Goal: Transaction & Acquisition: Purchase product/service

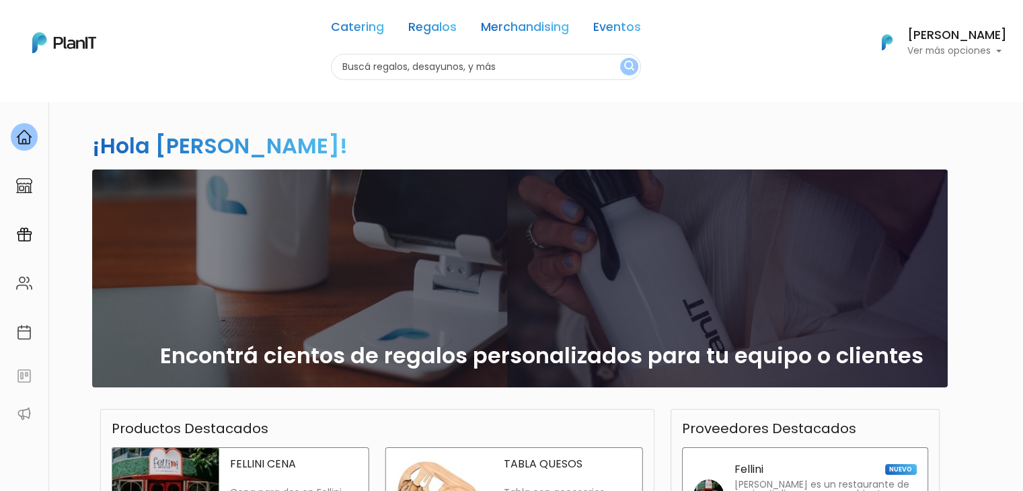
click at [401, 61] on input "text" at bounding box center [486, 67] width 310 height 26
type input "yes"
click at [620, 58] on button "submit" at bounding box center [629, 66] width 18 height 17
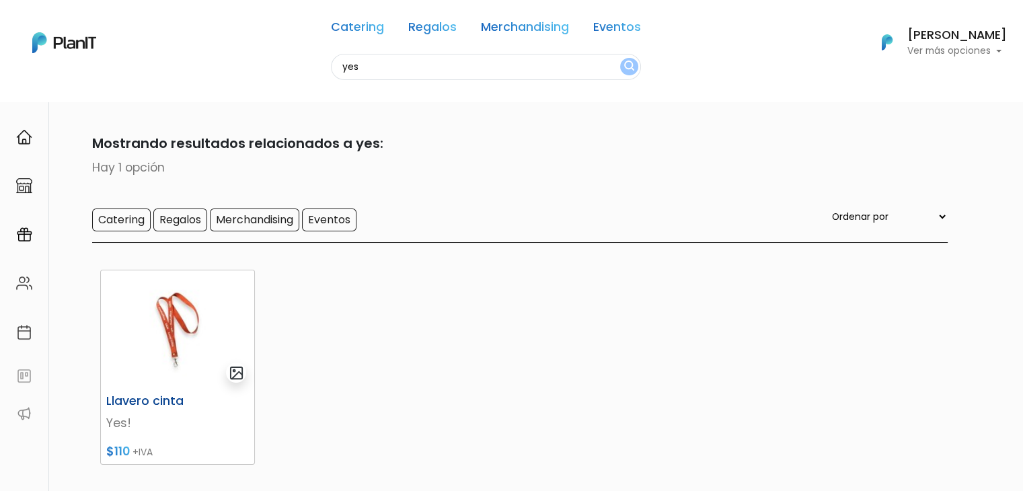
click at [184, 302] on img at bounding box center [177, 329] width 153 height 118
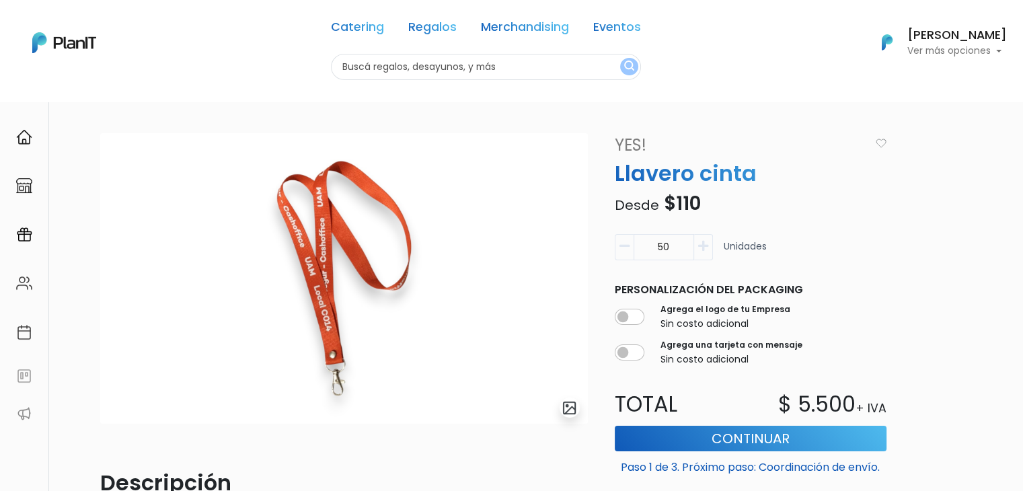
drag, startPoint x: 0, startPoint y: 0, endPoint x: 1032, endPoint y: -48, distance: 1033.6
click at [1022, 0] on html "Catering Regalos Merchandising Eventos Catering Regalos Merchandising Eventos C…" at bounding box center [511, 245] width 1023 height 491
